Goal: Check status: Check status

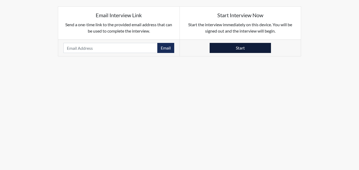
click at [235, 47] on button "Start" at bounding box center [240, 48] width 61 height 10
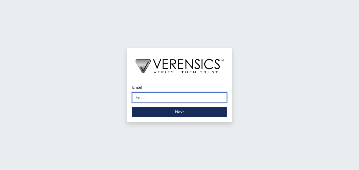
click at [186, 98] on input "Email" at bounding box center [179, 97] width 95 height 10
type input "Shantasha.cobb@gdc.ga.gov"
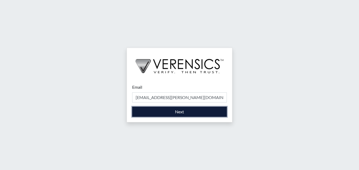
click at [179, 112] on button "Next" at bounding box center [179, 112] width 95 height 10
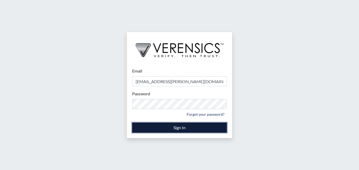
click at [162, 128] on button "Sign In" at bounding box center [179, 127] width 95 height 10
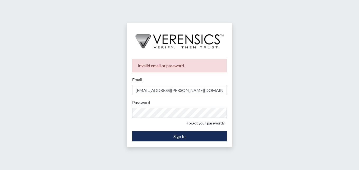
click at [215, 124] on link "Forgot your password?" at bounding box center [205, 123] width 43 height 8
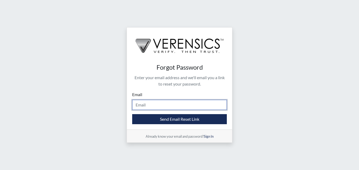
click at [161, 106] on input "Email" at bounding box center [179, 105] width 95 height 10
type input "Shantasha.cobb@gdc.ga.gov"
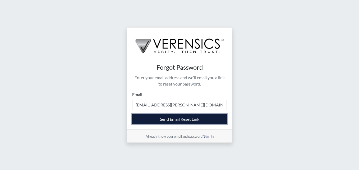
click at [175, 120] on button "Send Email Reset Link" at bounding box center [179, 119] width 95 height 10
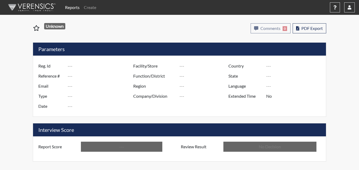
type input "jj2479"
type input "51428"
type input "---"
type input "Corrections Pre-Employment"
type input "Sep 23, 2025"
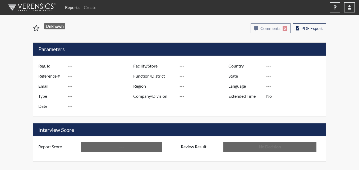
type input "Pulaski SP"
type input "Southwest Region"
type input "United States"
type input "Georgia"
type input "English"
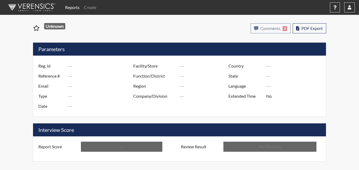
type input "Above Conditions"
type input "In Review"
